Goal: Use online tool/utility: Utilize a website feature to perform a specific function

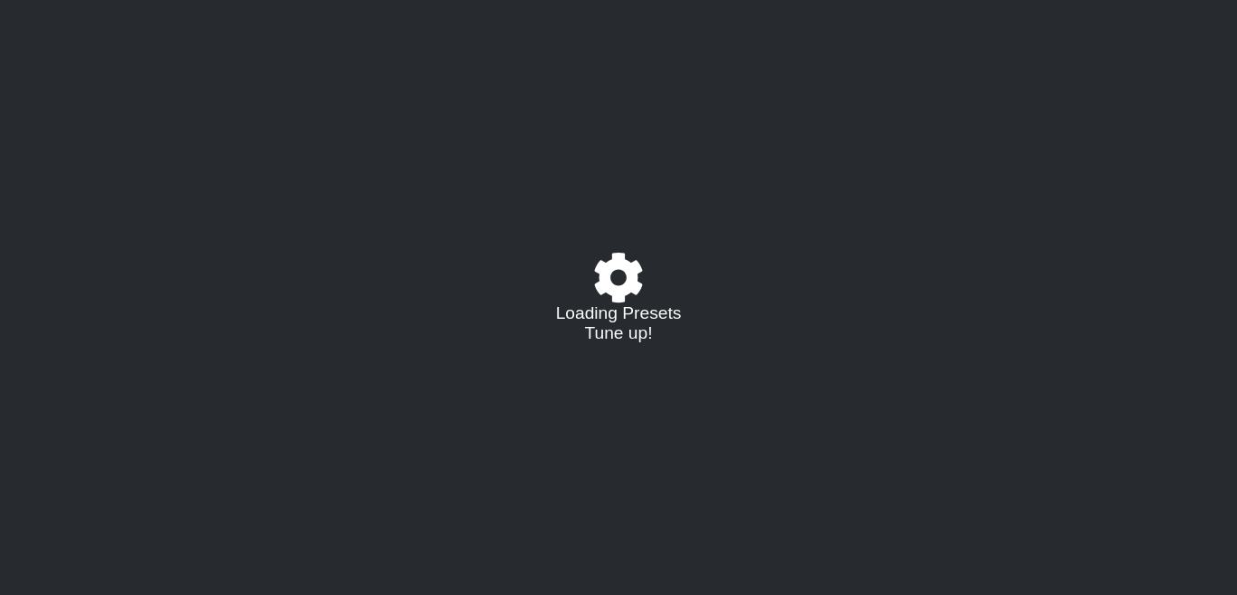
select select "/02379462414"
select select "G#"
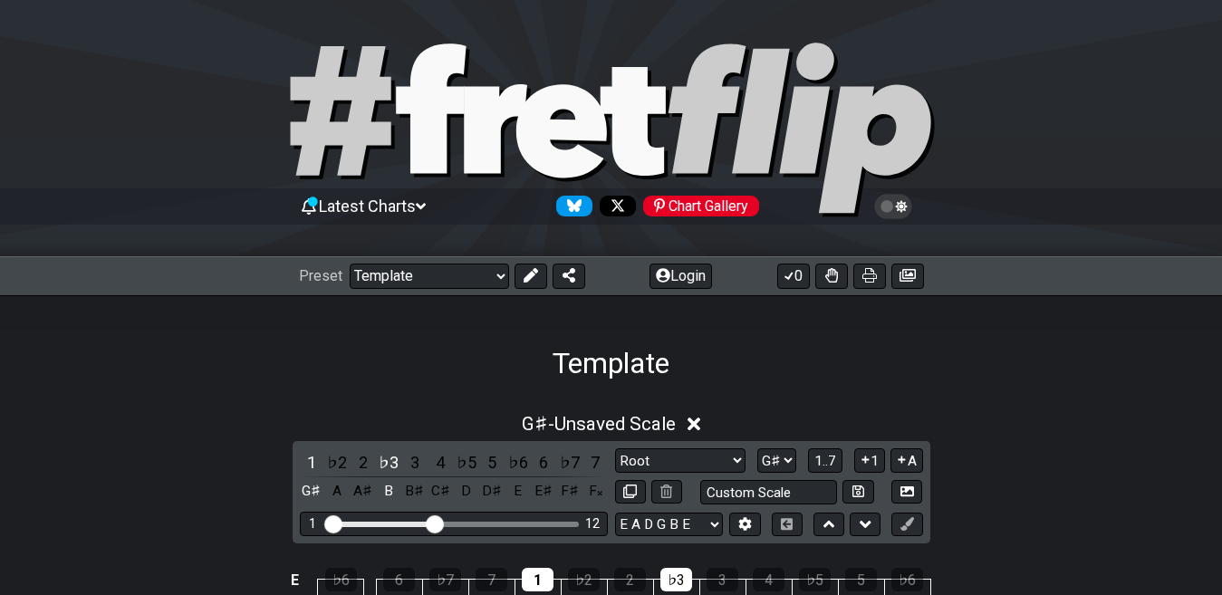
scroll to position [272, 0]
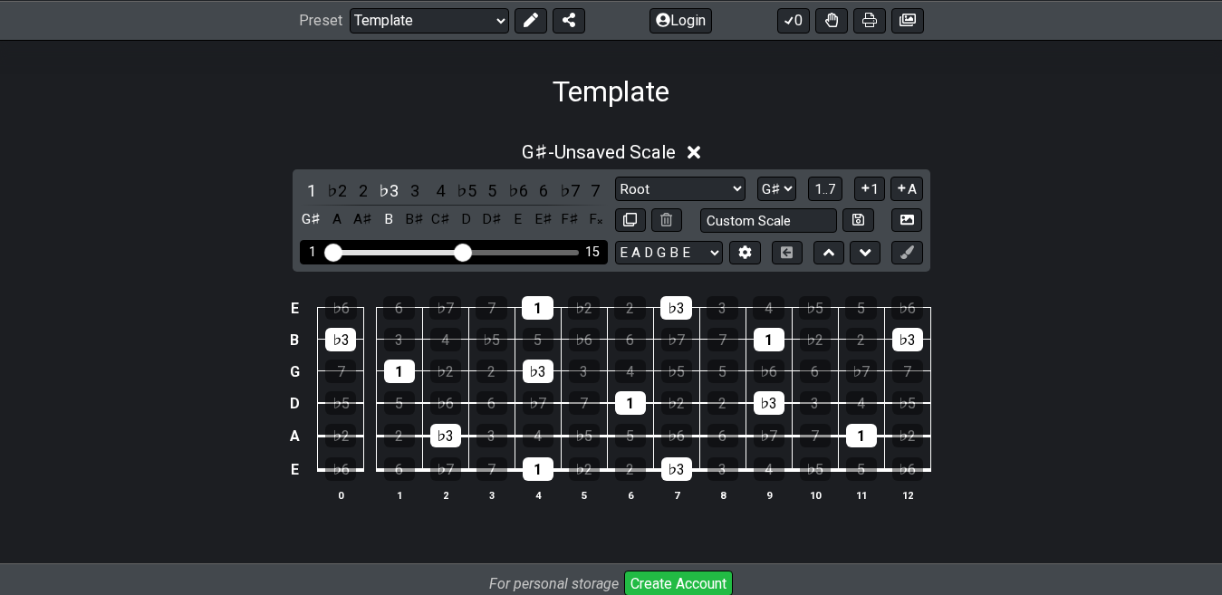
drag, startPoint x: 436, startPoint y: 250, endPoint x: 464, endPoint y: 250, distance: 28.1
click at [464, 251] on input "Visible fret range" at bounding box center [453, 251] width 257 height 0
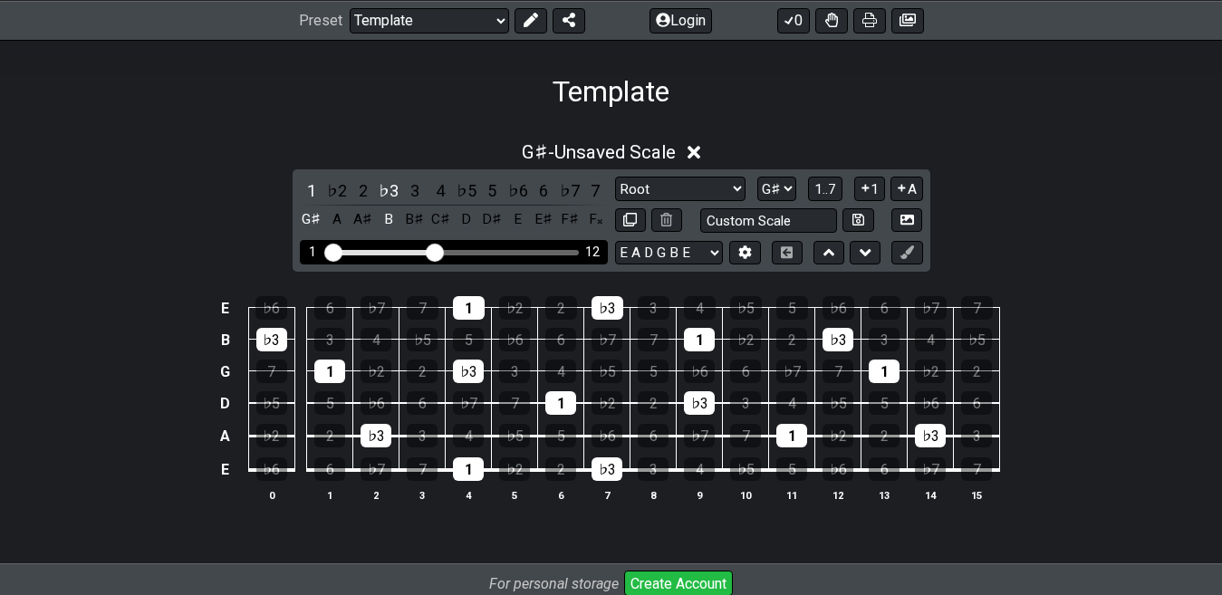
drag, startPoint x: 464, startPoint y: 250, endPoint x: 430, endPoint y: 252, distance: 33.6
click at [430, 251] on input "Visible fret range" at bounding box center [453, 251] width 257 height 0
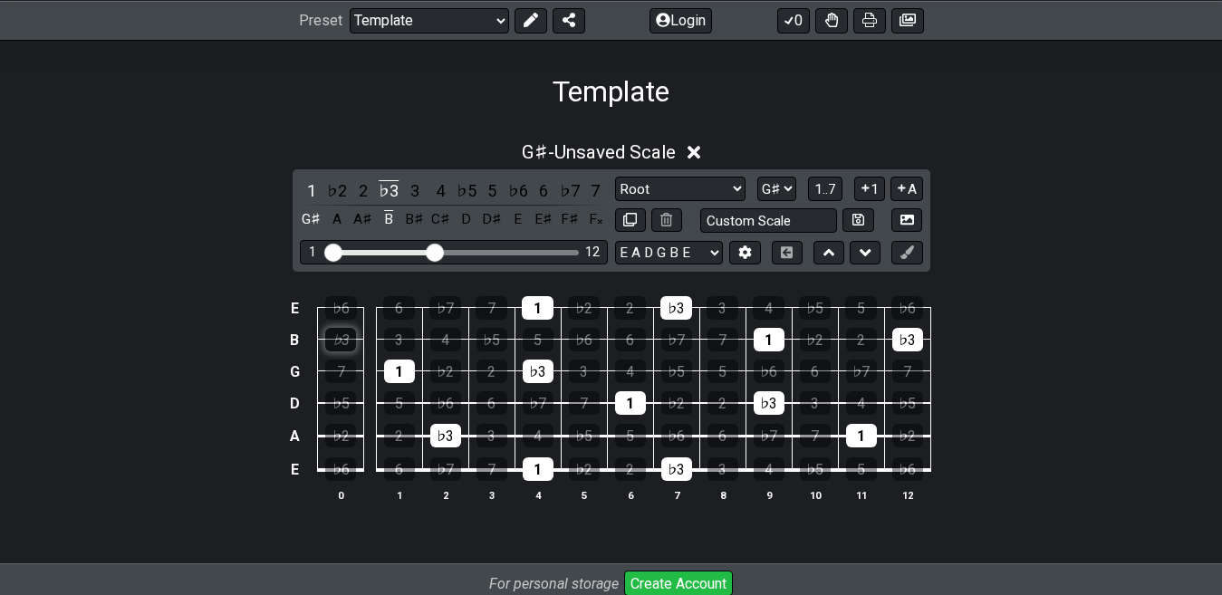
click at [336, 339] on div "♭3" at bounding box center [340, 340] width 31 height 24
click at [400, 369] on div "1" at bounding box center [399, 372] width 31 height 24
click at [448, 434] on div "♭3" at bounding box center [445, 436] width 31 height 24
click at [544, 482] on table "E ♭6 6 ♭7 7 1 ♭2 2 ♭3 3 4 ♭5 5 ♭6 B ♭3 3 4 ♭5 5 ♭6 6 ♭7 7 1 ♭2 2 ♭3 G 7 1 ♭2 2 …" at bounding box center [608, 382] width 648 height 213
click at [534, 374] on div "♭3" at bounding box center [538, 372] width 31 height 24
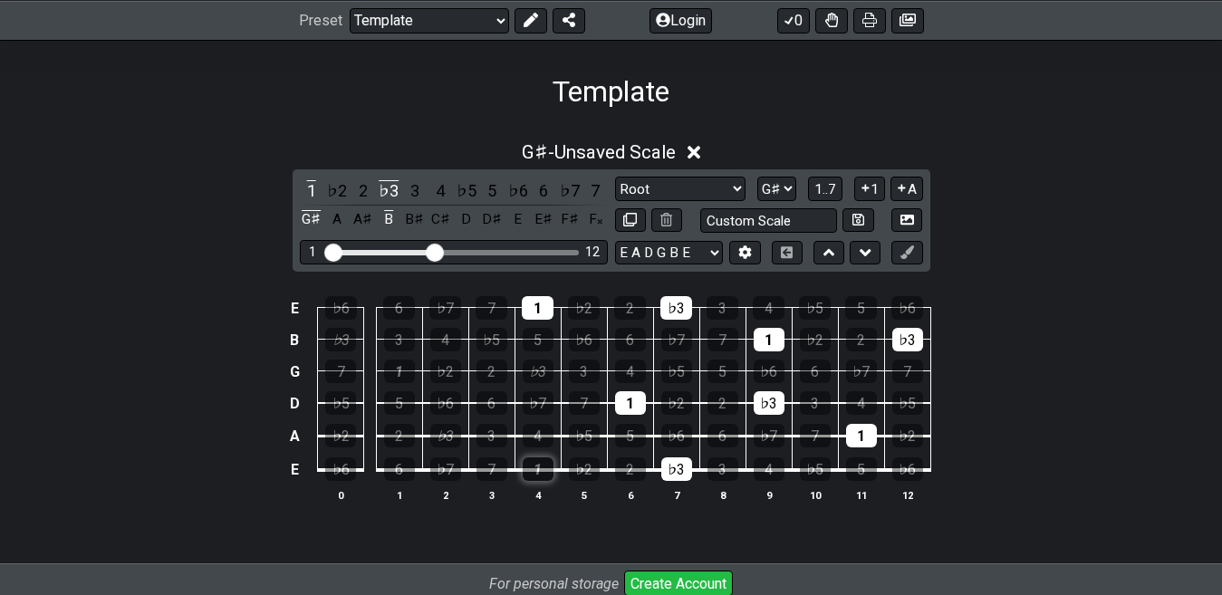
click at [540, 460] on div "1" at bounding box center [538, 469] width 31 height 24
click at [542, 314] on div "1" at bounding box center [538, 308] width 32 height 24
click at [640, 392] on div "1" at bounding box center [630, 403] width 31 height 24
click at [680, 465] on div "♭3" at bounding box center [676, 469] width 31 height 24
click at [675, 313] on div "♭3" at bounding box center [676, 308] width 32 height 24
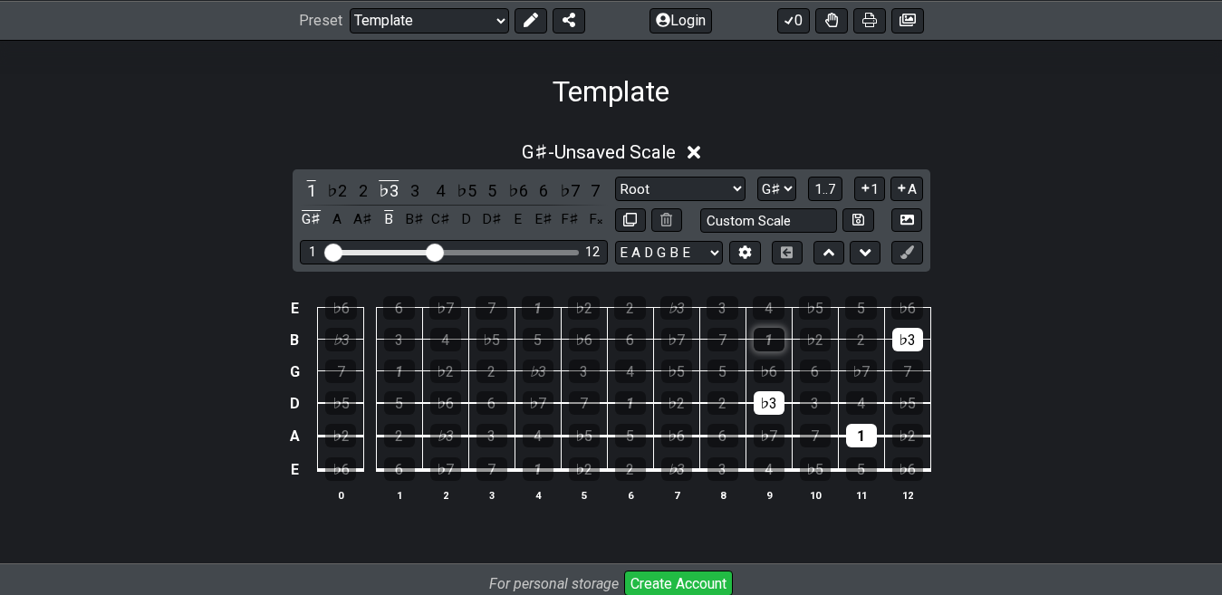
click at [757, 342] on div "1" at bounding box center [769, 340] width 31 height 24
click at [775, 425] on div "♭7" at bounding box center [769, 436] width 31 height 24
click at [769, 409] on div "♭3" at bounding box center [769, 403] width 31 height 24
click at [849, 435] on div "1" at bounding box center [861, 436] width 31 height 24
click at [896, 343] on div "♭3" at bounding box center [907, 340] width 31 height 24
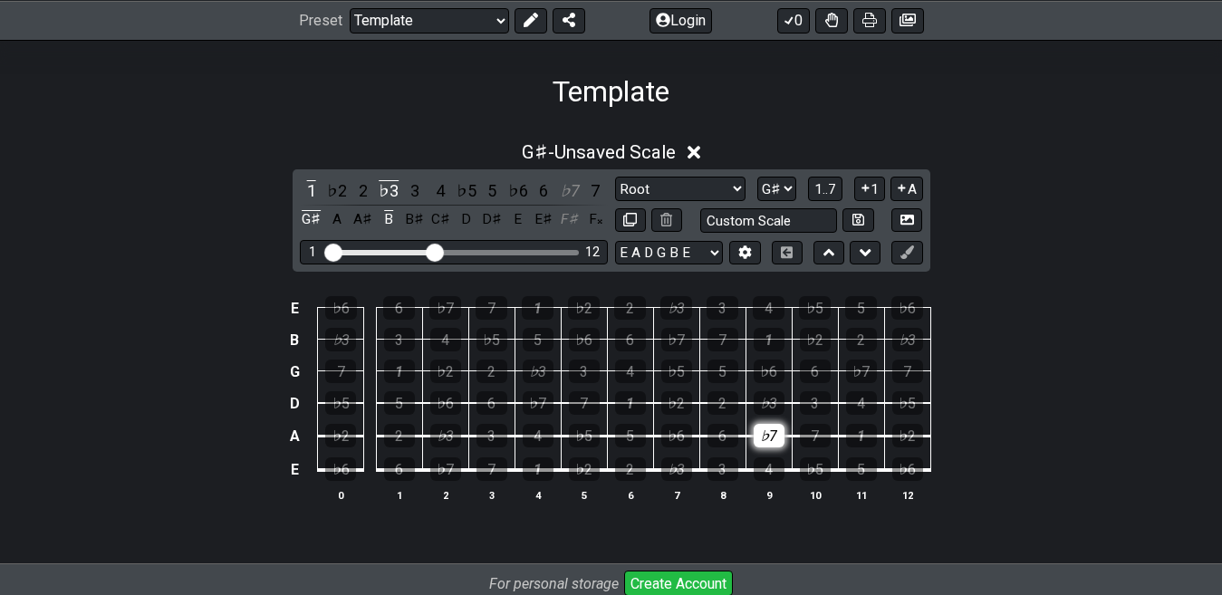
click at [779, 428] on div "♭7" at bounding box center [769, 436] width 31 height 24
click at [319, 197] on div "1" at bounding box center [312, 190] width 24 height 24
click at [331, 192] on div "♭2" at bounding box center [337, 190] width 24 height 24
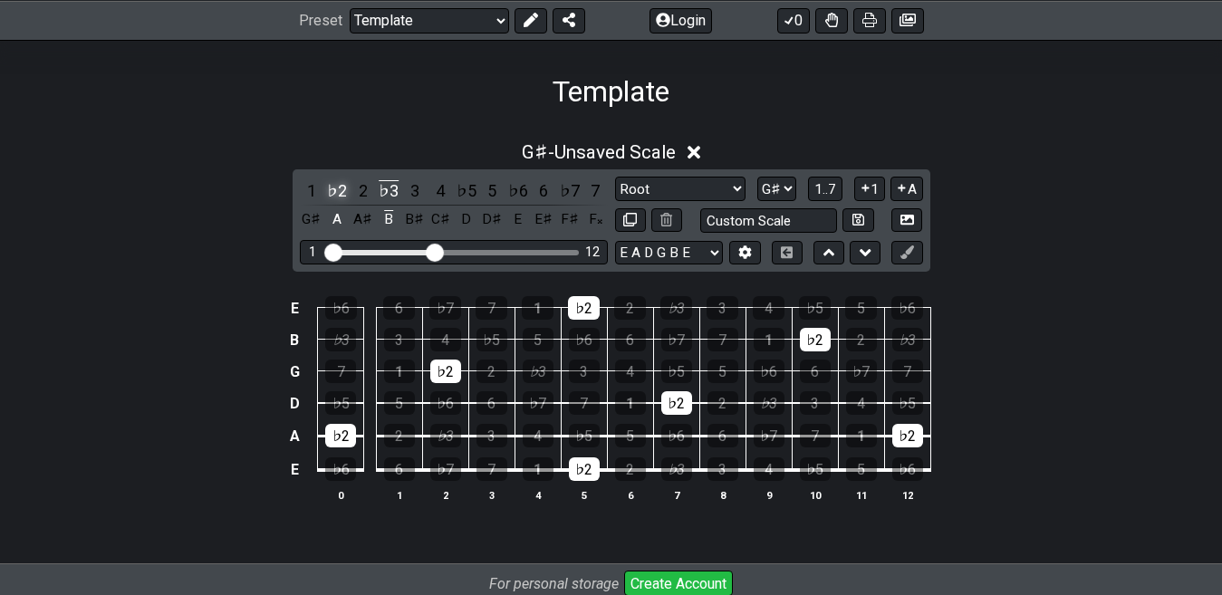
click at [331, 192] on div "♭2" at bounding box center [337, 190] width 24 height 24
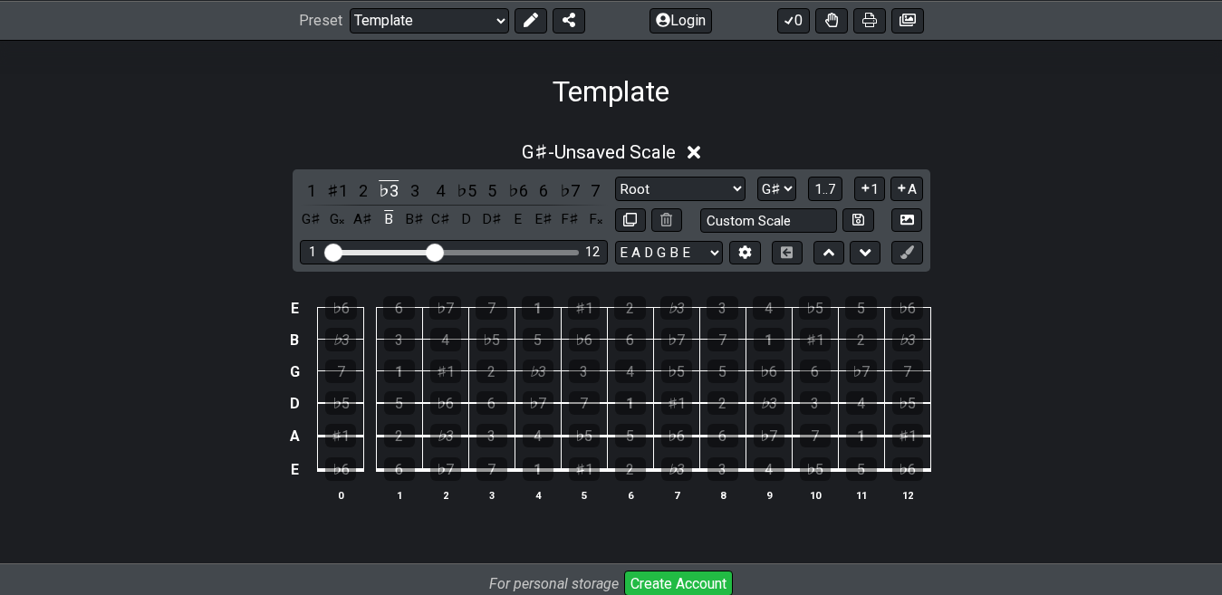
click at [331, 192] on div "♯1" at bounding box center [337, 190] width 24 height 24
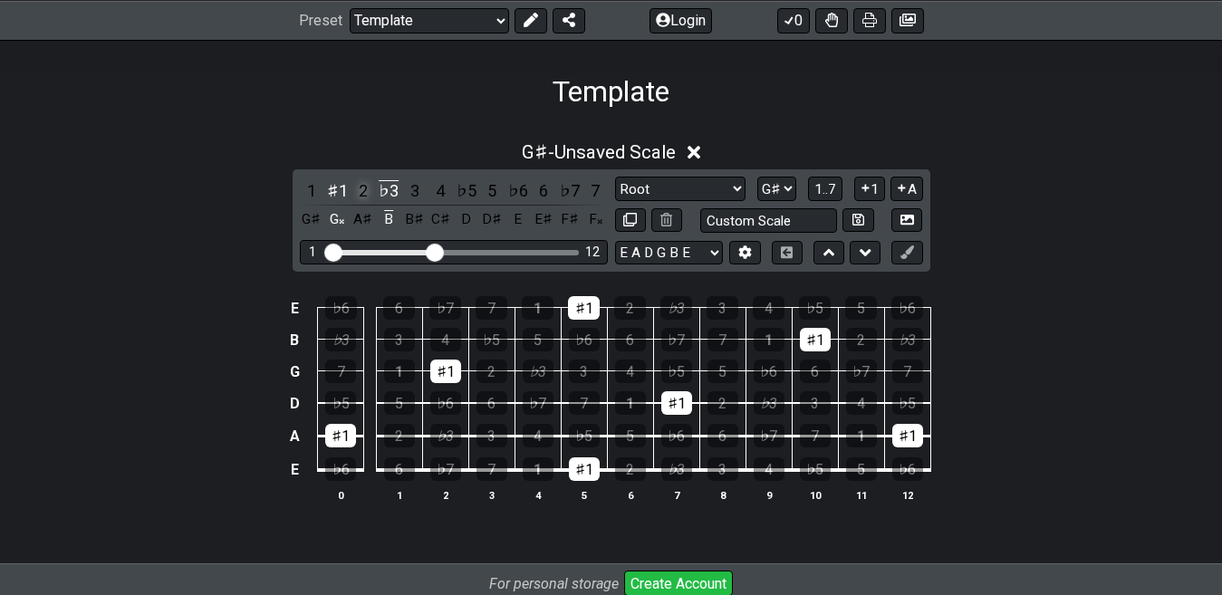
click at [355, 187] on div "2" at bounding box center [363, 190] width 24 height 24
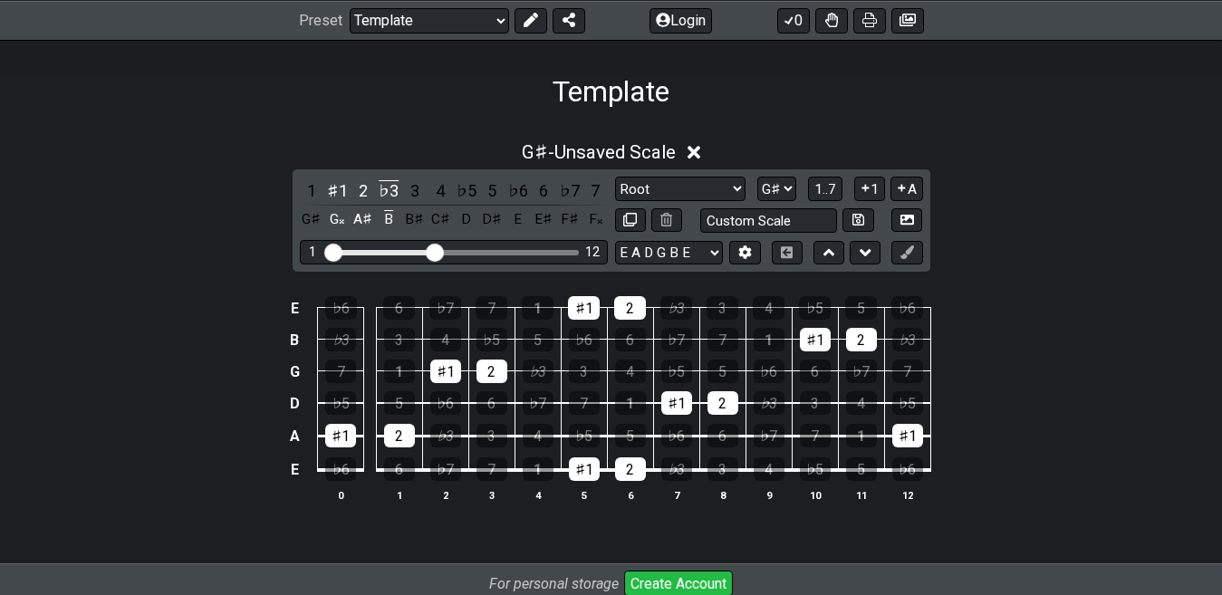
click at [401, 198] on div "1 ♯1 2 ♭3 3 4 ♭5 5 ♭6 6 ♭7 7 G♯ G𝄪 A♯ B B♯ C♯ D D♯ E E♯ F♯ F𝄪" at bounding box center [454, 204] width 308 height 53
click at [382, 197] on div "♭3" at bounding box center [389, 190] width 24 height 24
click at [362, 192] on div "2" at bounding box center [363, 190] width 24 height 24
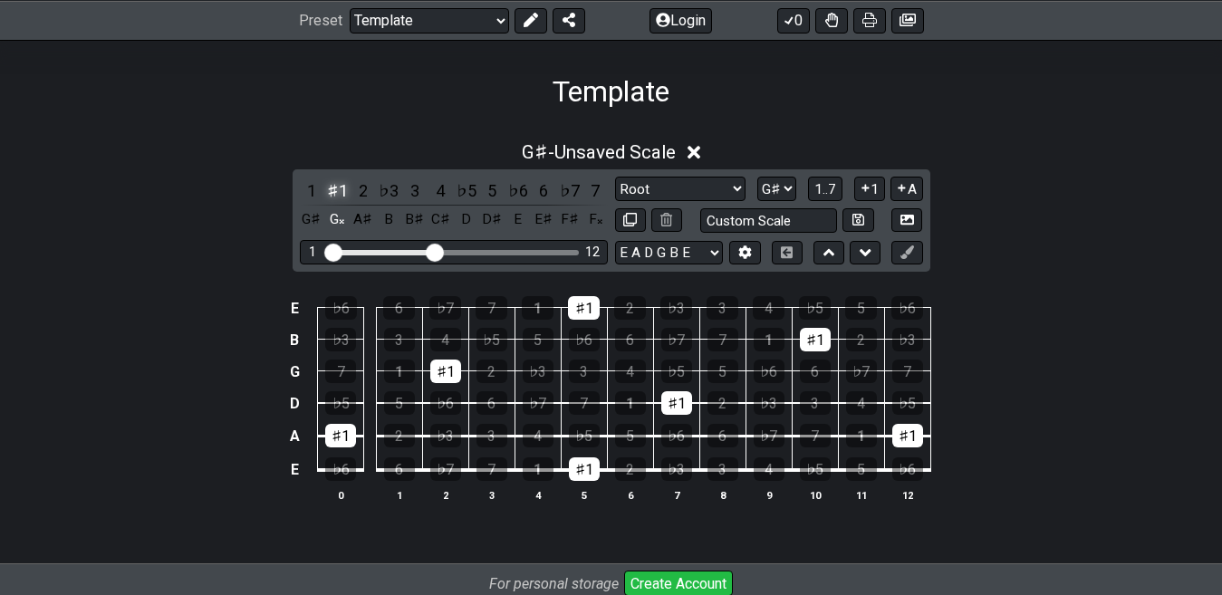
click at [340, 192] on div "♯1" at bounding box center [337, 190] width 24 height 24
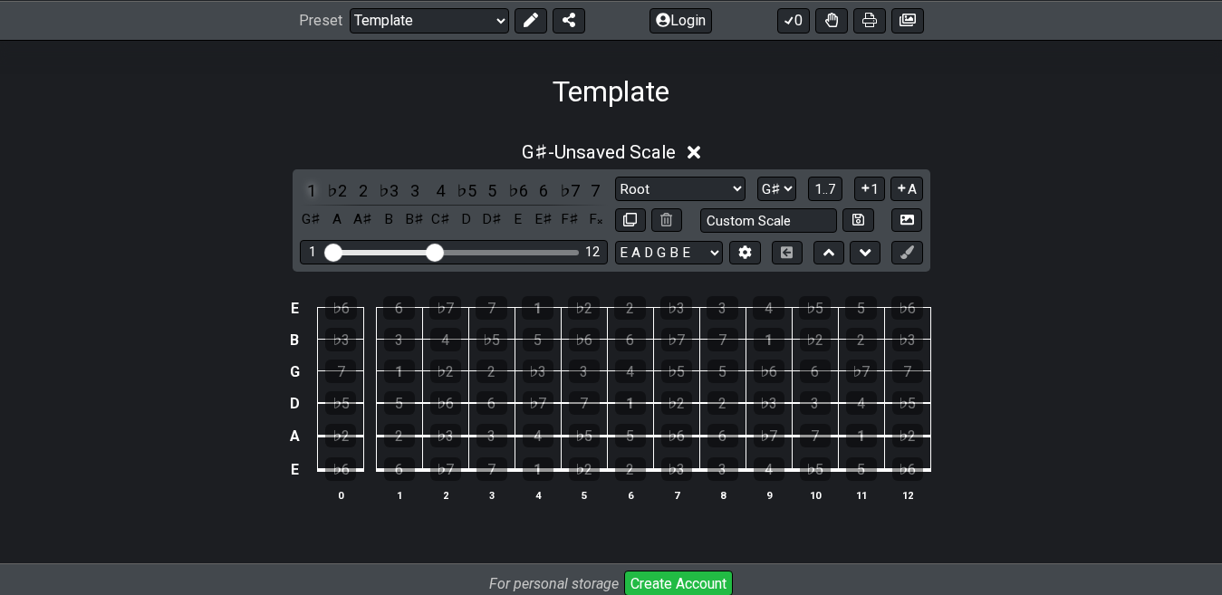
click at [310, 188] on div "1" at bounding box center [312, 190] width 24 height 24
